Goal: Navigation & Orientation: Find specific page/section

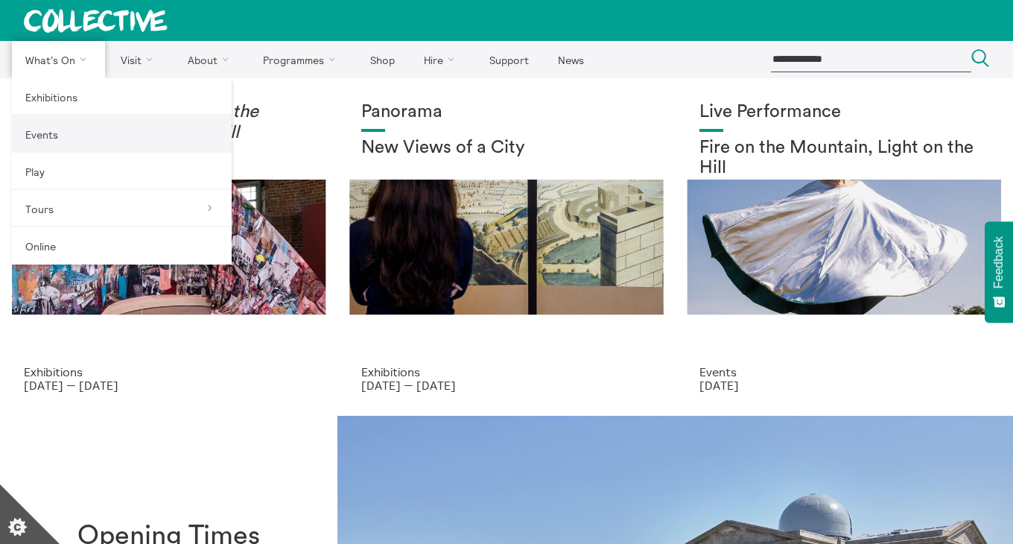
click at [75, 138] on link "Events" at bounding box center [122, 133] width 220 height 37
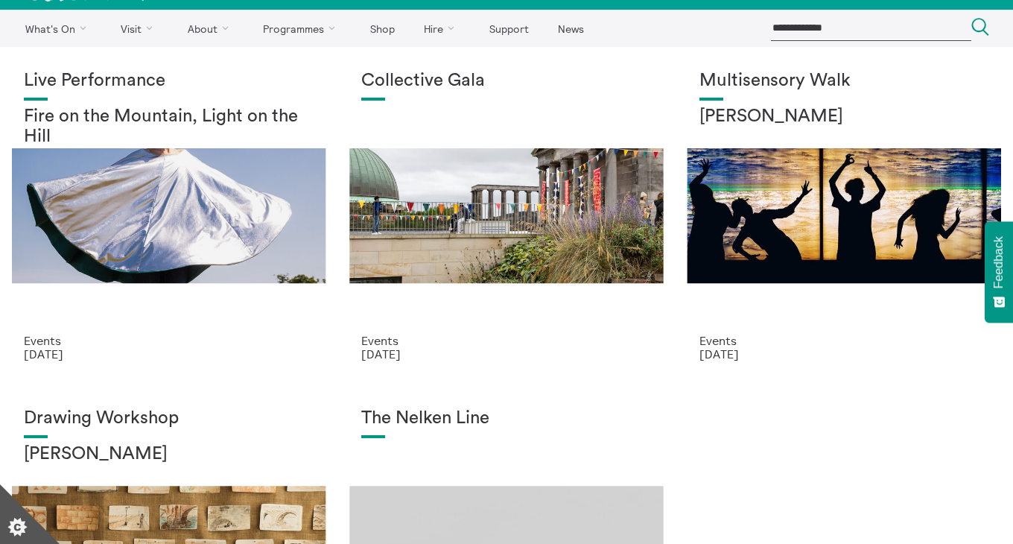
scroll to position [33, 0]
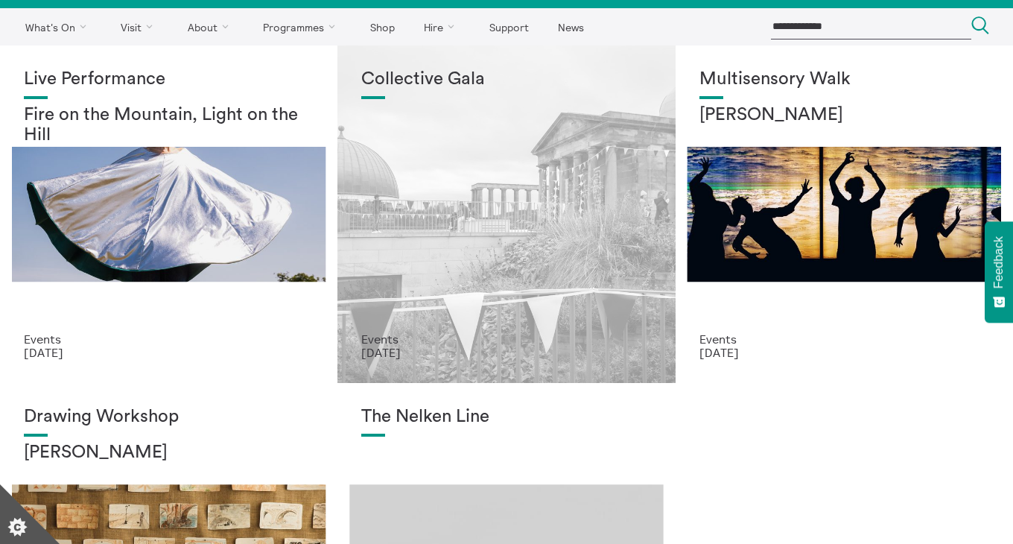
click at [443, 164] on div "Collective Gala" at bounding box center [506, 200] width 290 height 263
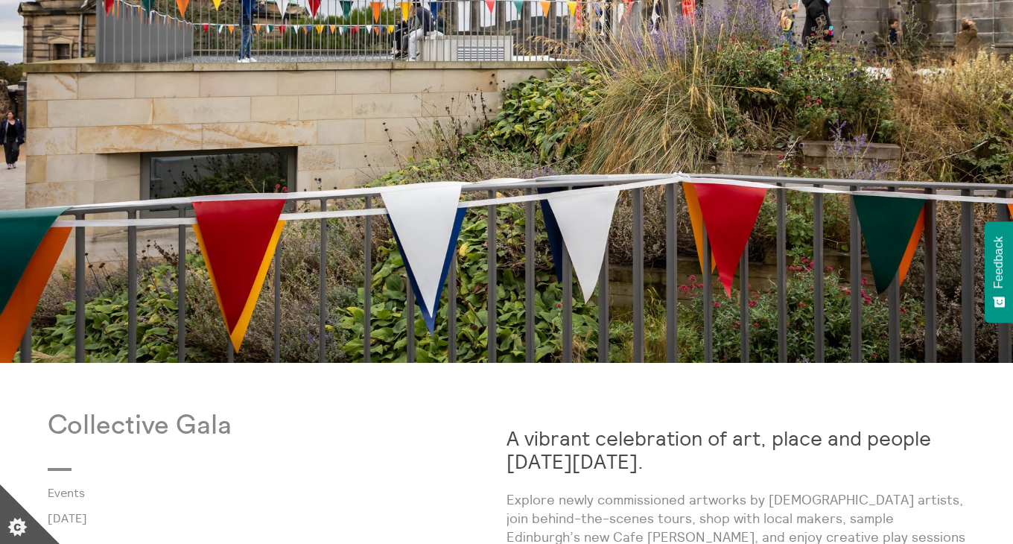
scroll to position [258, 0]
